Goal: Task Accomplishment & Management: Manage account settings

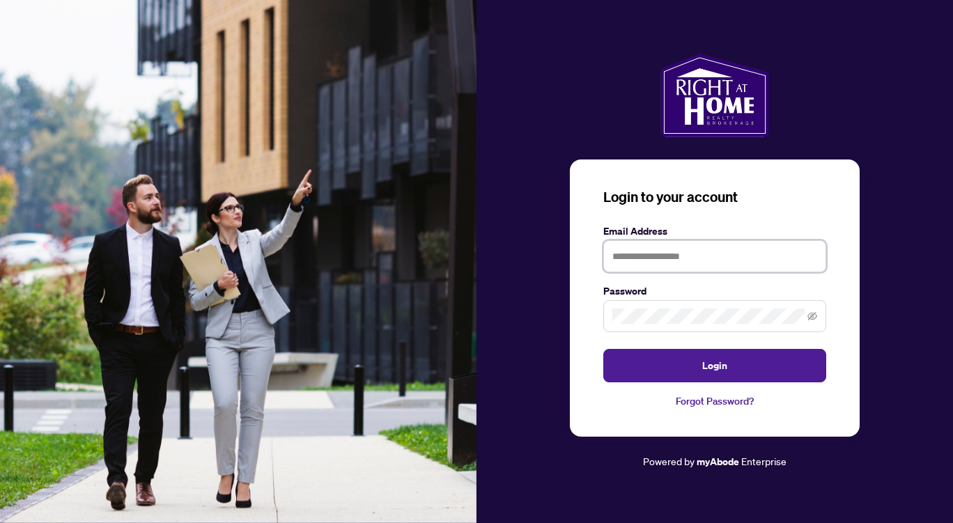
click at [675, 258] on input "text" at bounding box center [715, 256] width 223 height 32
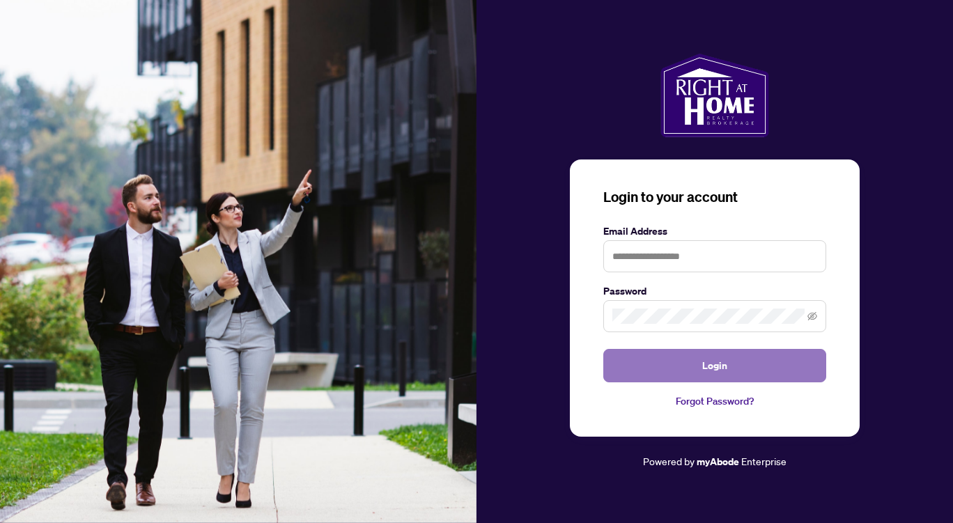
click at [672, 373] on button "Login" at bounding box center [715, 365] width 223 height 33
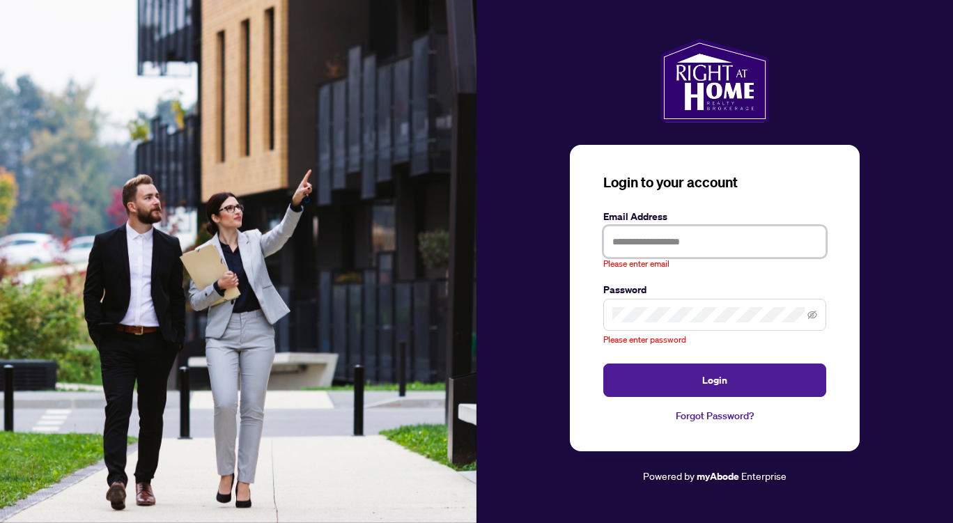
click at [634, 236] on input "text" at bounding box center [715, 242] width 223 height 32
click at [657, 242] on input "text" at bounding box center [715, 242] width 223 height 32
type input "**********"
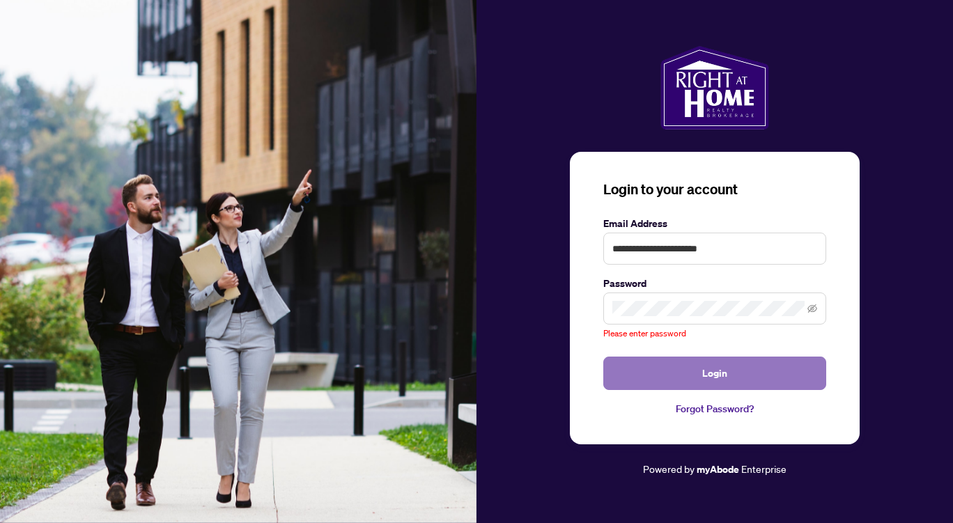
click at [701, 376] on button "Login" at bounding box center [715, 373] width 223 height 33
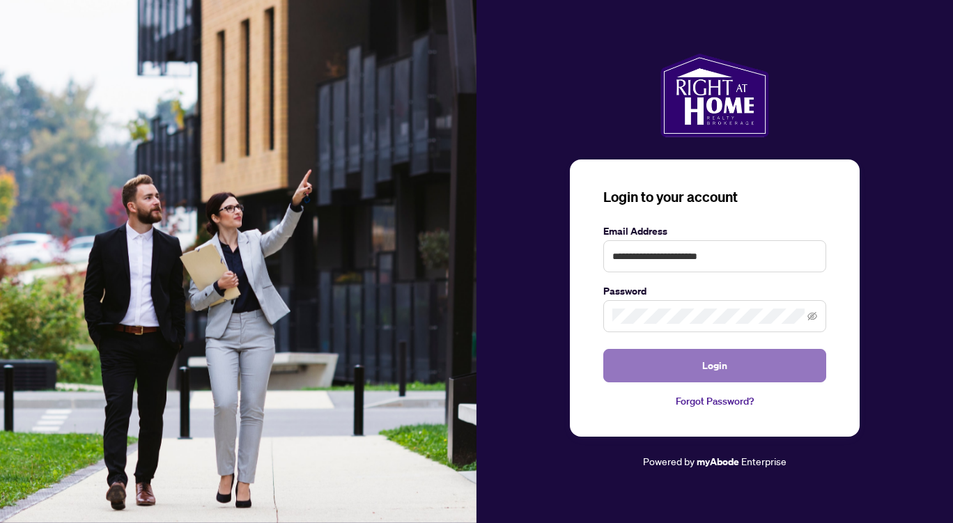
click at [671, 370] on button "Login" at bounding box center [715, 365] width 223 height 33
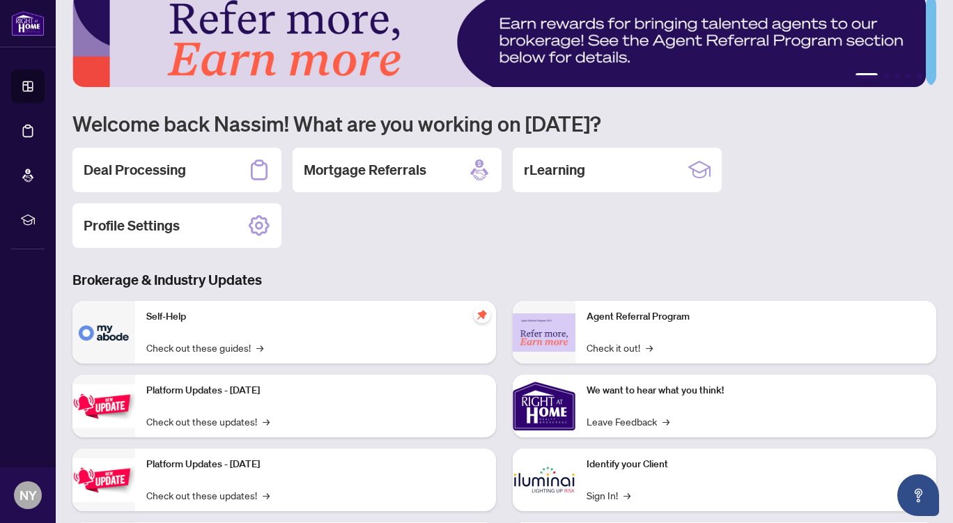
scroll to position [20, 0]
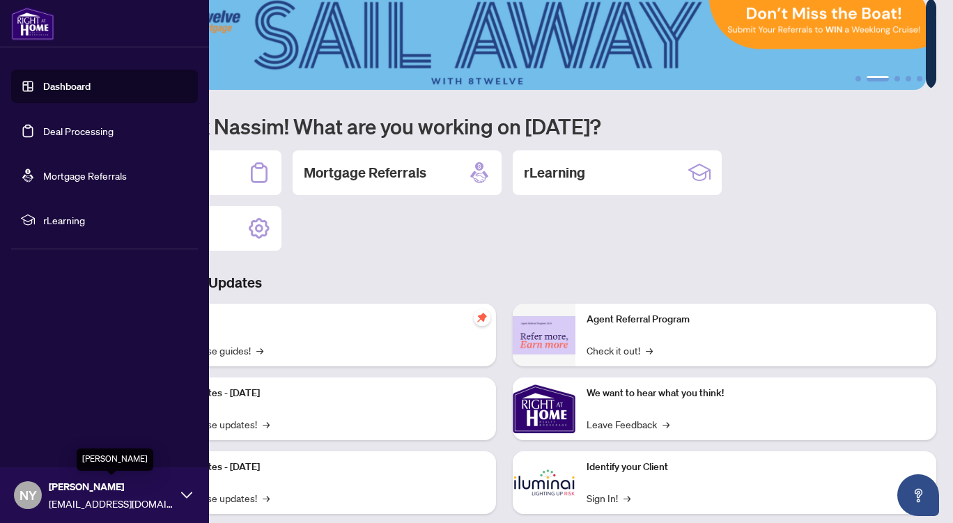
click at [86, 488] on span "[PERSON_NAME]" at bounding box center [111, 486] width 125 height 15
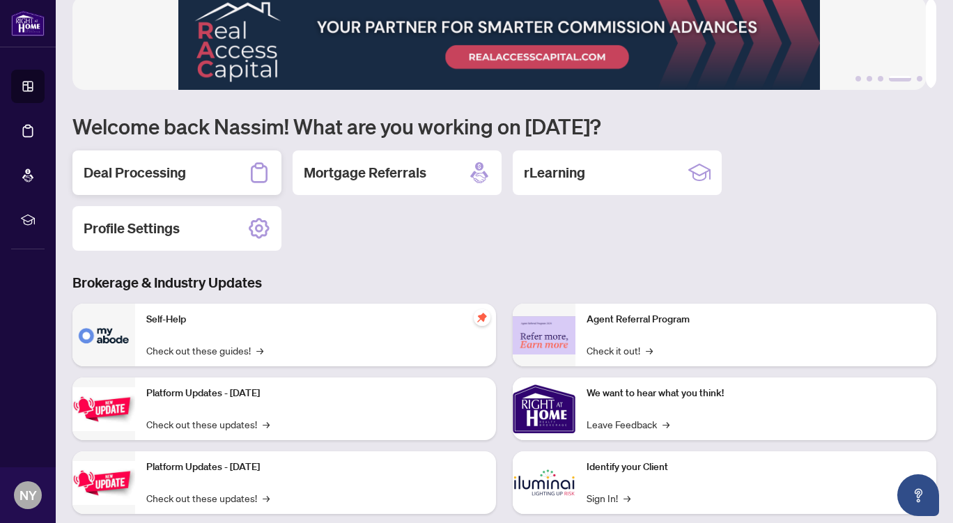
click at [159, 187] on div "Deal Processing" at bounding box center [176, 173] width 209 height 45
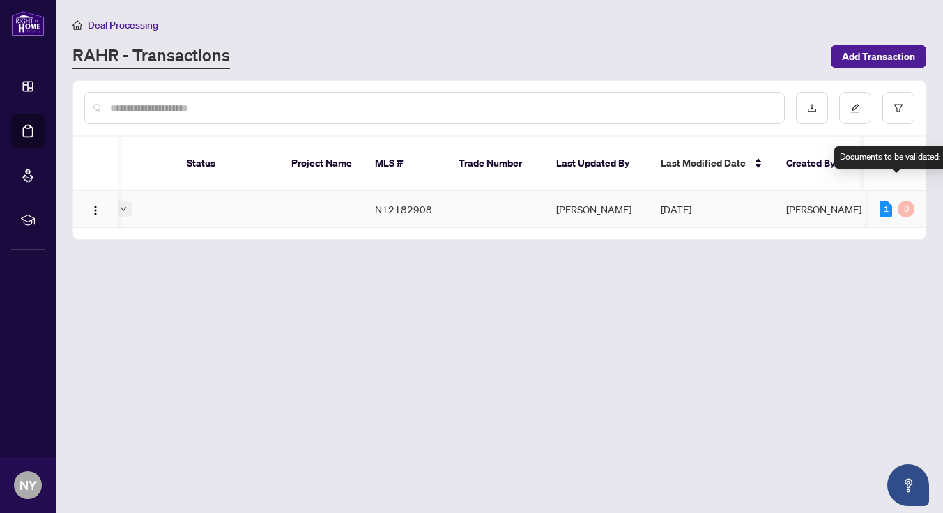
click at [890, 201] on div "1" at bounding box center [885, 209] width 13 height 17
click at [887, 201] on div "1" at bounding box center [885, 209] width 13 height 17
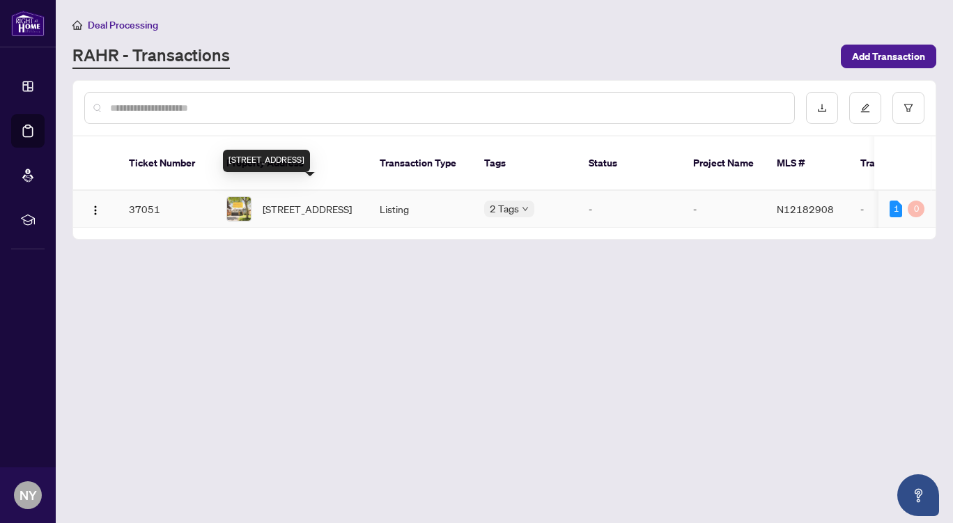
click at [283, 204] on span "[STREET_ADDRESS]" at bounding box center [307, 208] width 89 height 15
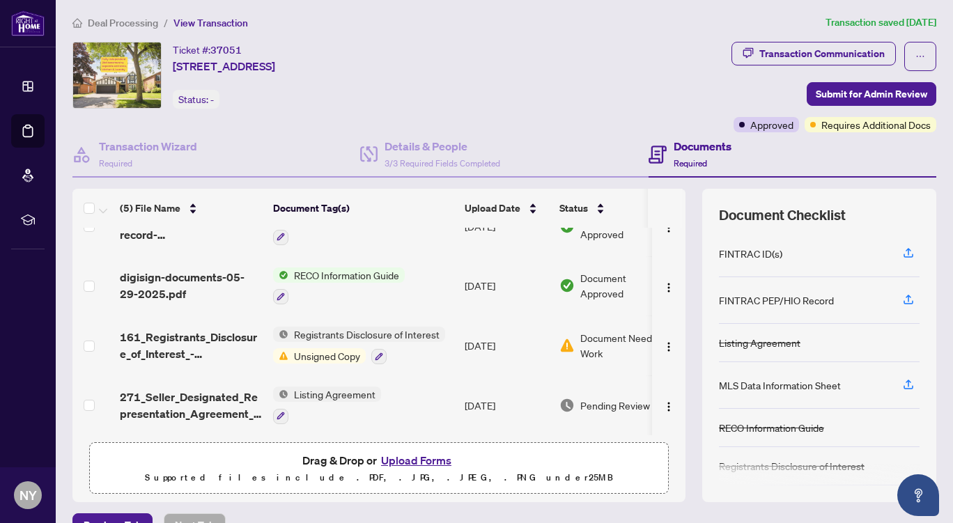
click at [591, 344] on span "Document Needs Work" at bounding box center [624, 345] width 86 height 31
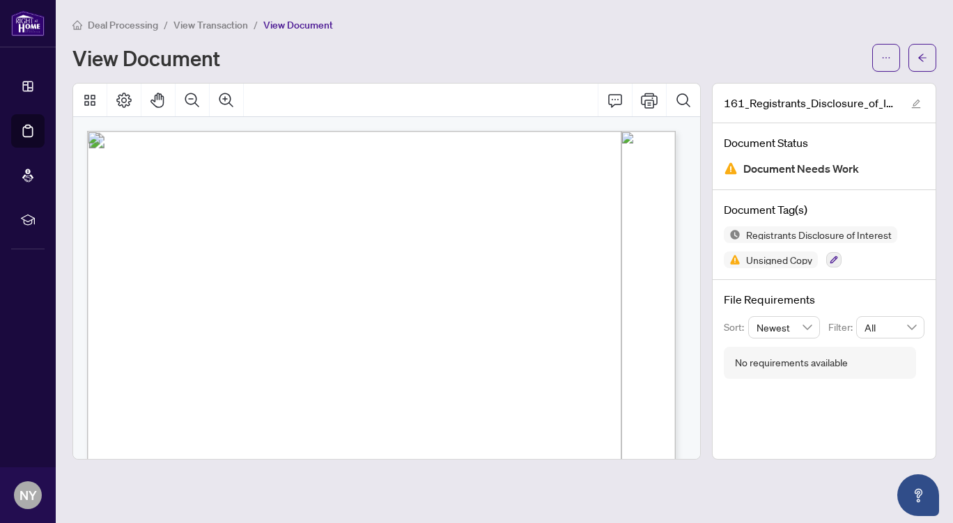
click at [226, 24] on span "View Transaction" at bounding box center [211, 25] width 75 height 13
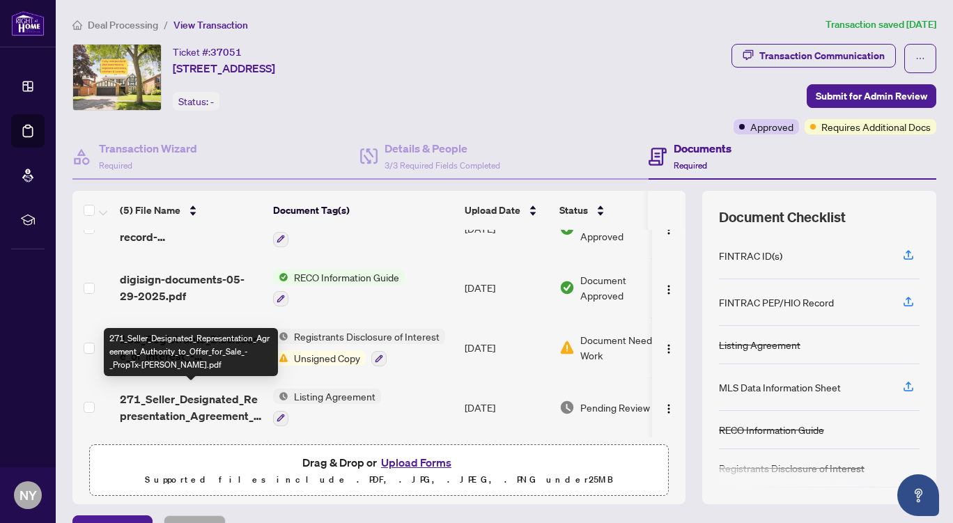
click at [208, 402] on span "271_Seller_Designated_Representation_Agreement_Authority_to_Offer_for_Sale_-_Pr…" at bounding box center [191, 407] width 142 height 33
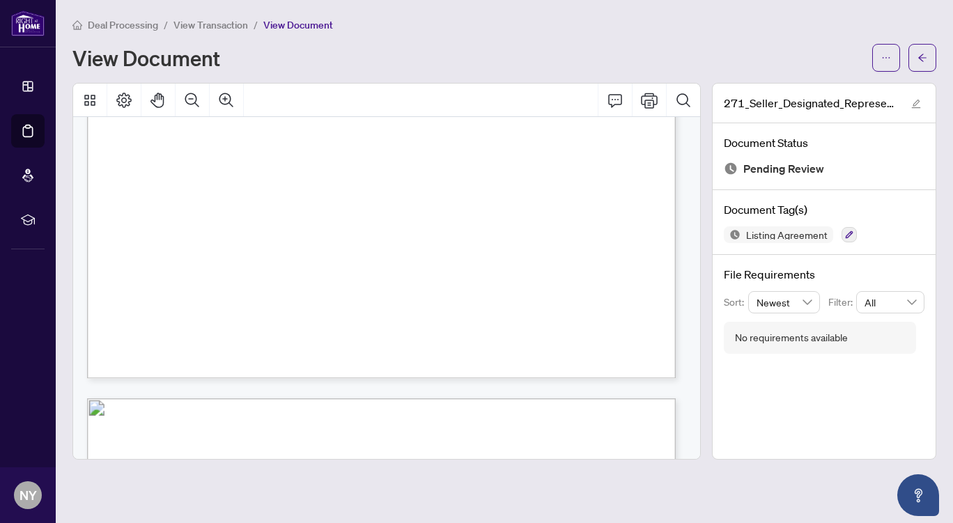
scroll to position [3573, 0]
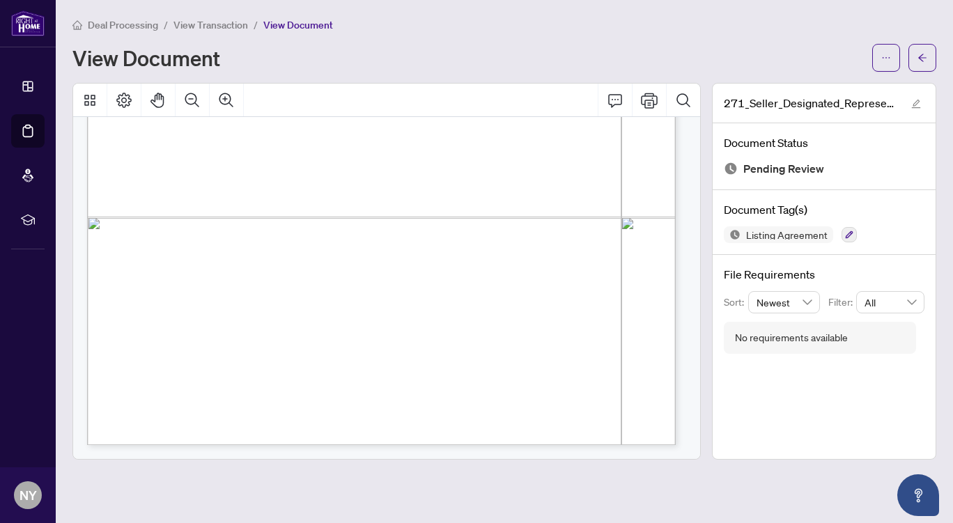
click at [191, 23] on span "View Transaction" at bounding box center [211, 25] width 75 height 13
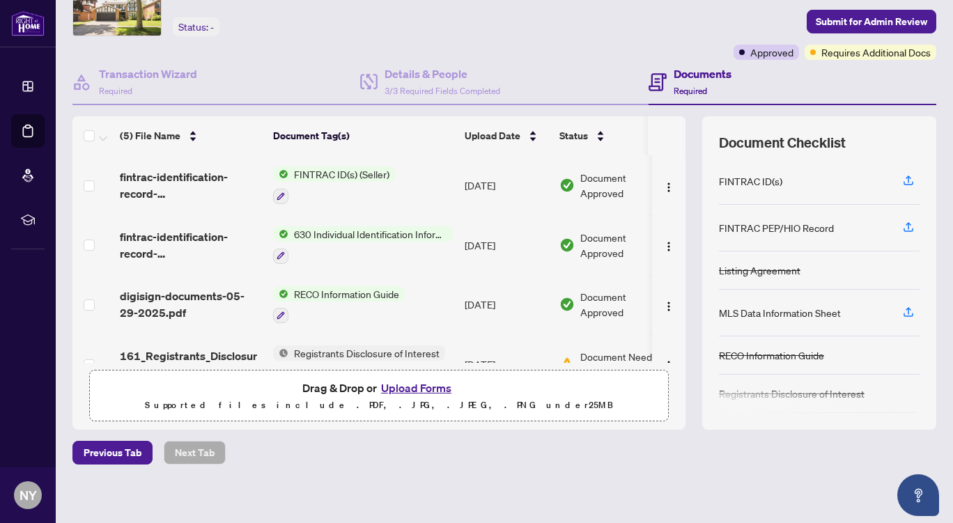
scroll to position [80, 0]
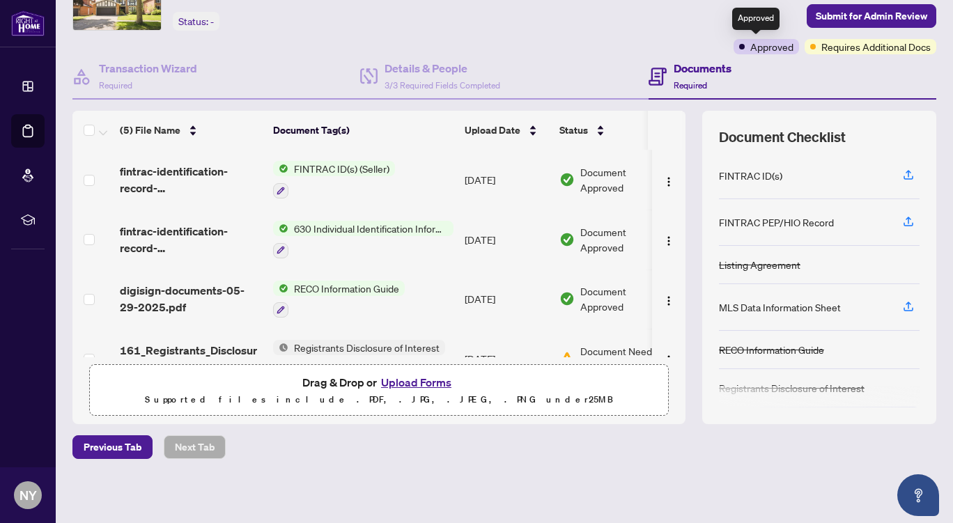
click at [751, 48] on span "Approved" at bounding box center [772, 46] width 43 height 15
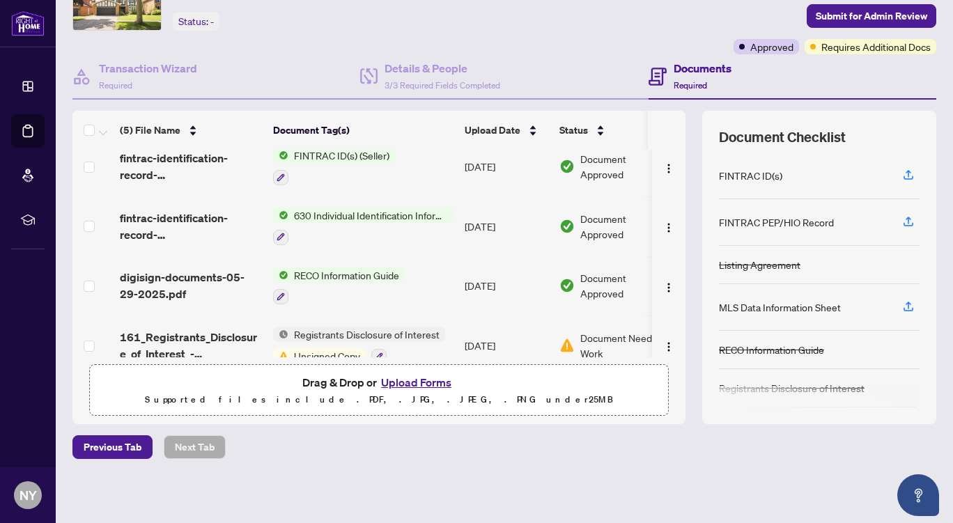
scroll to position [0, 0]
